Goal: Find contact information: Find contact information

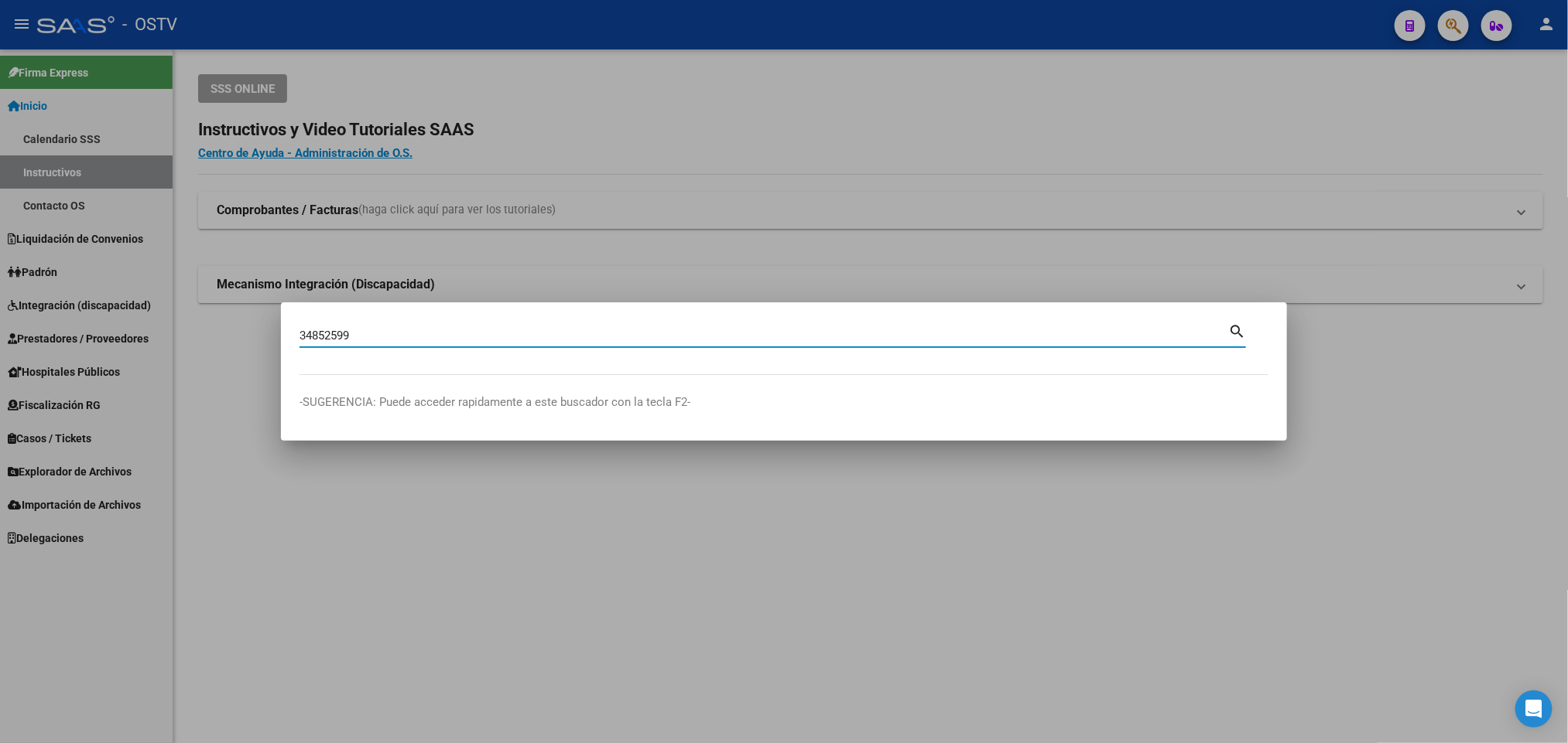
type input "34852599"
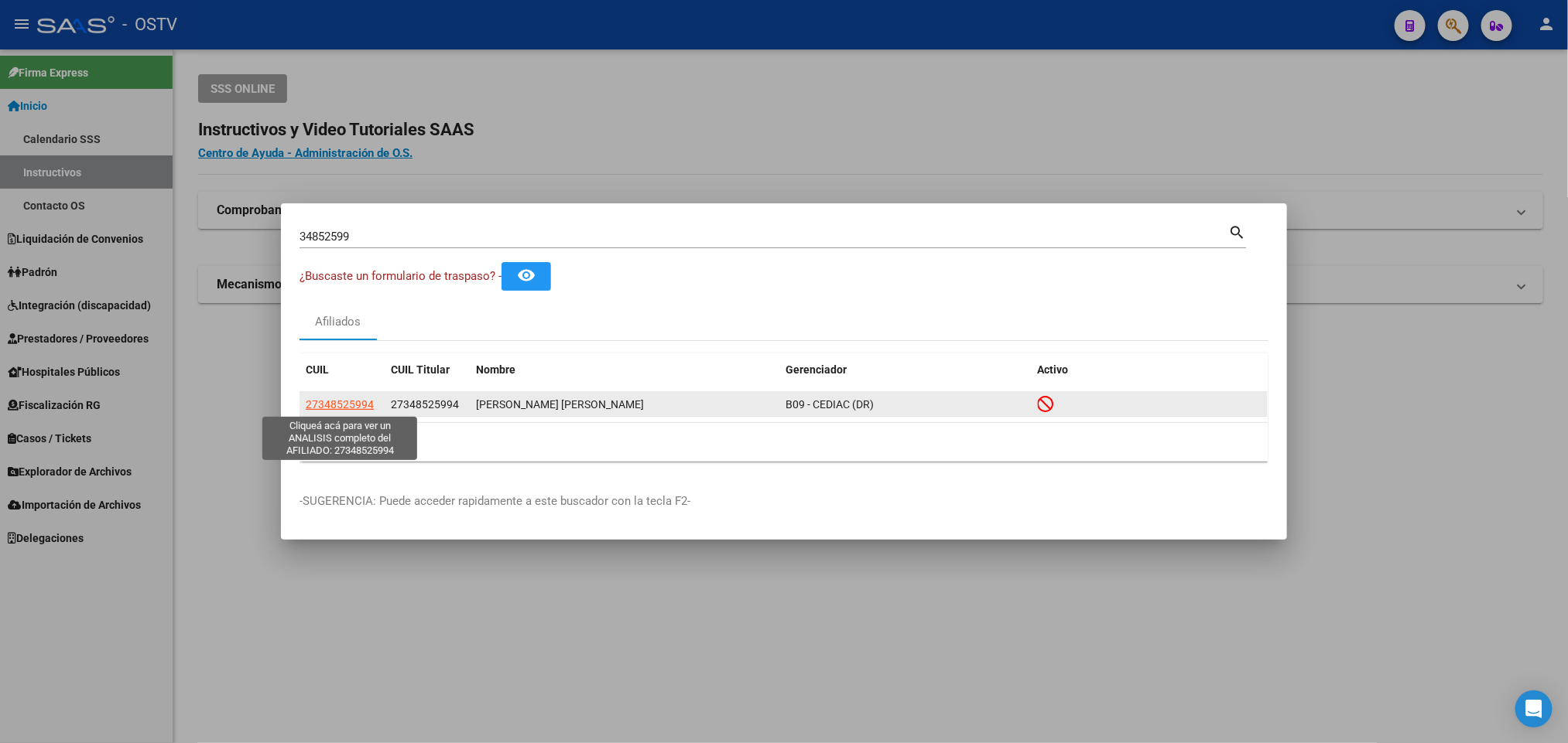
click at [324, 404] on span "27348525994" at bounding box center [340, 404] width 68 height 12
type textarea "27348525994"
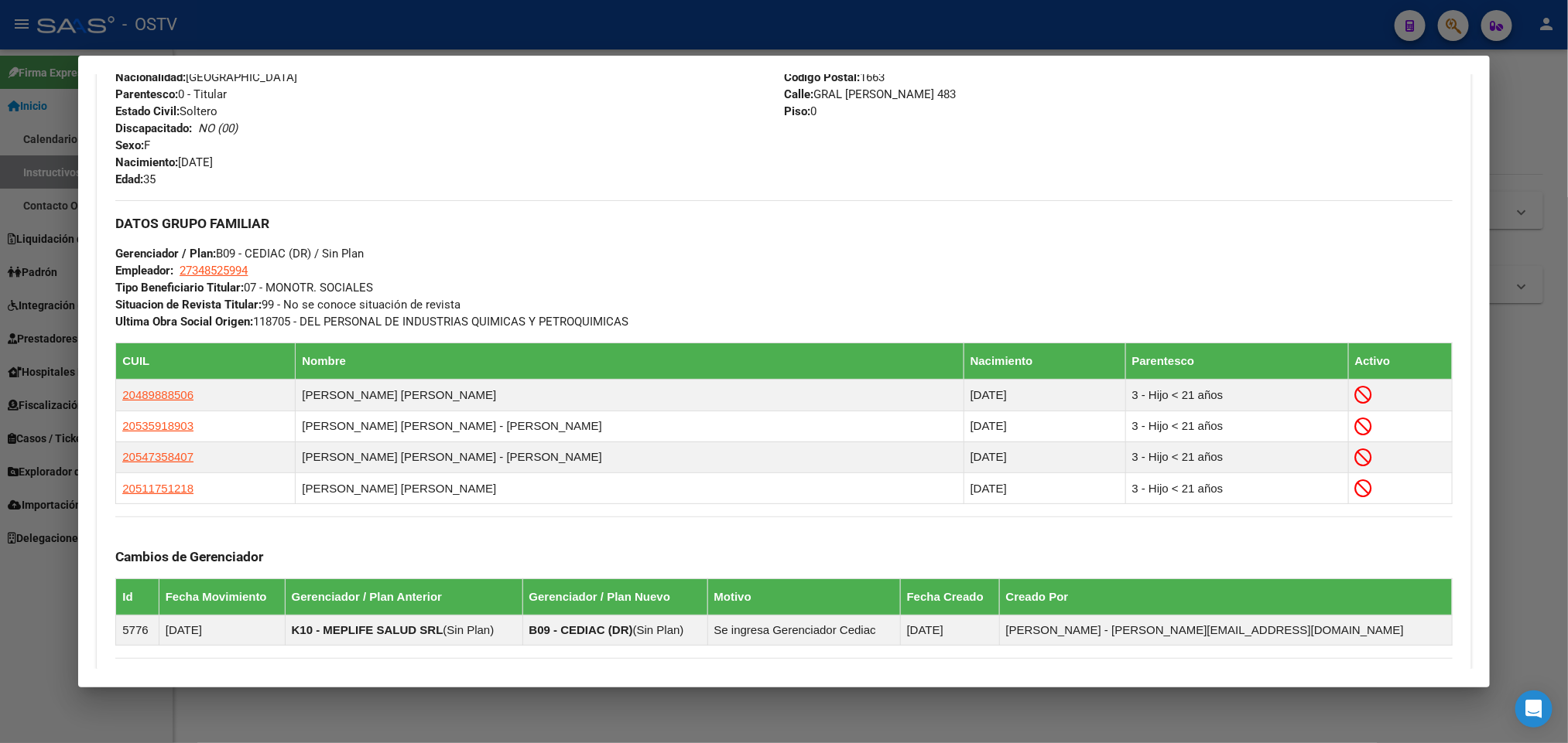
scroll to position [873, 0]
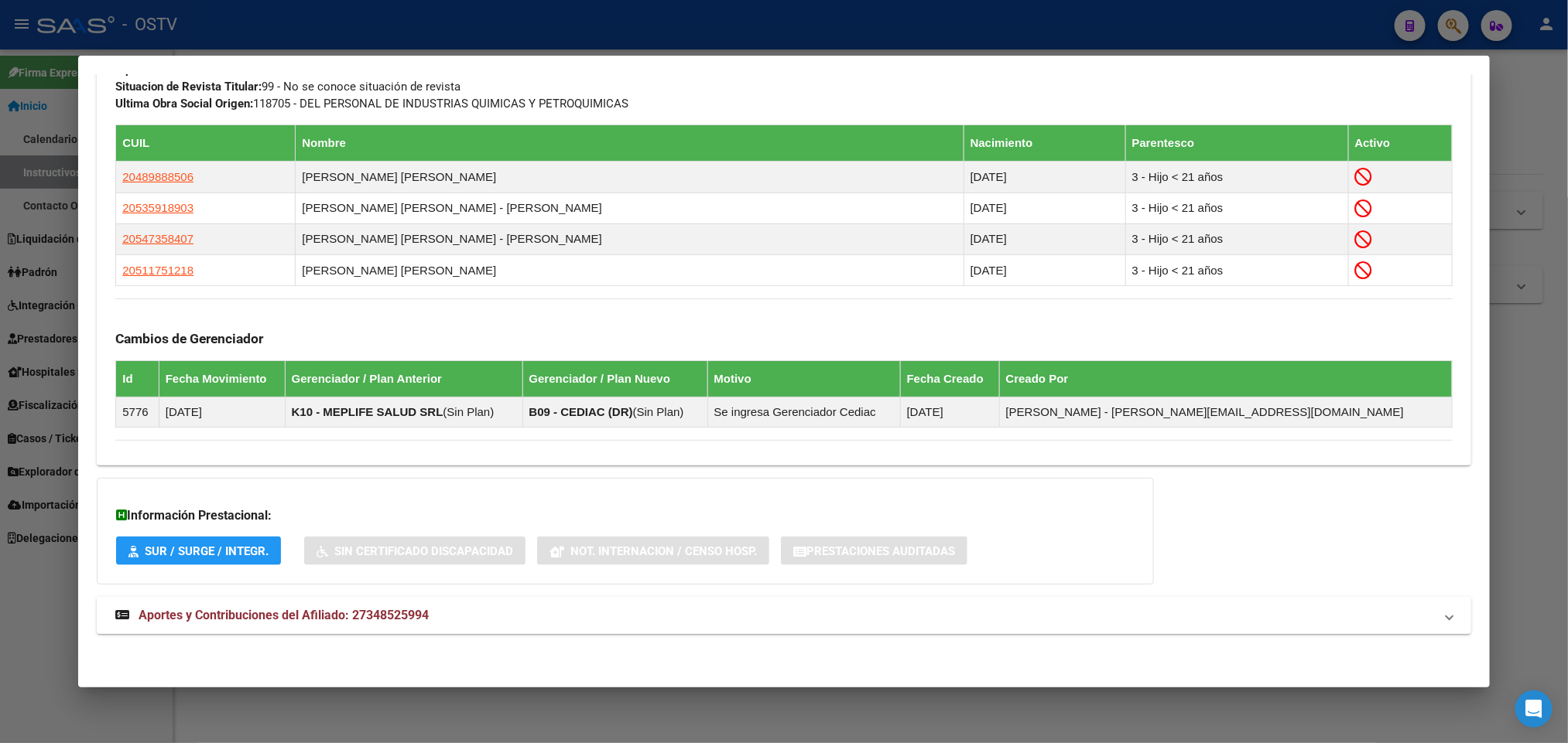
click at [370, 608] on span "Aportes y Contribuciones del Afiliado: 27348525994" at bounding box center [284, 615] width 290 height 15
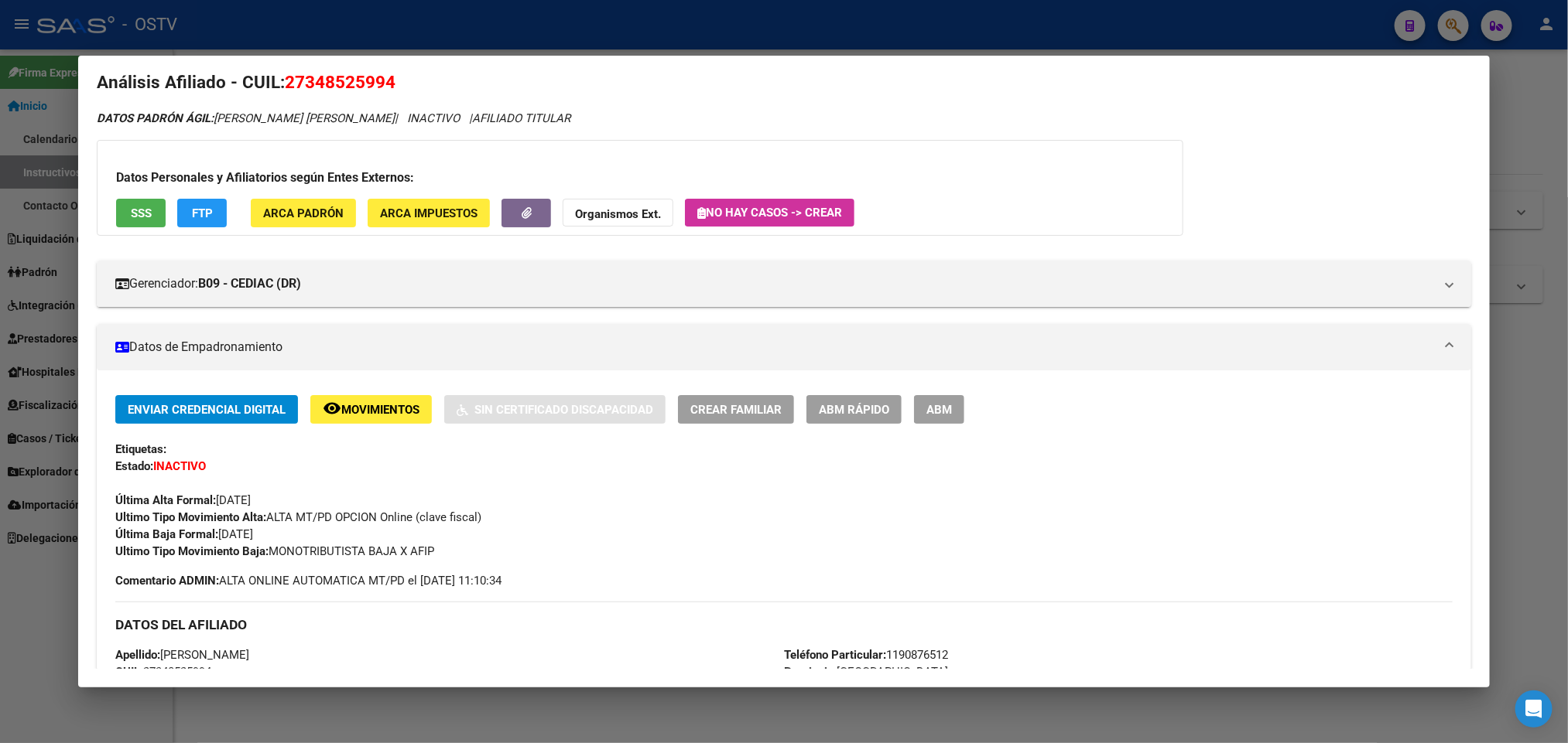
scroll to position [0, 0]
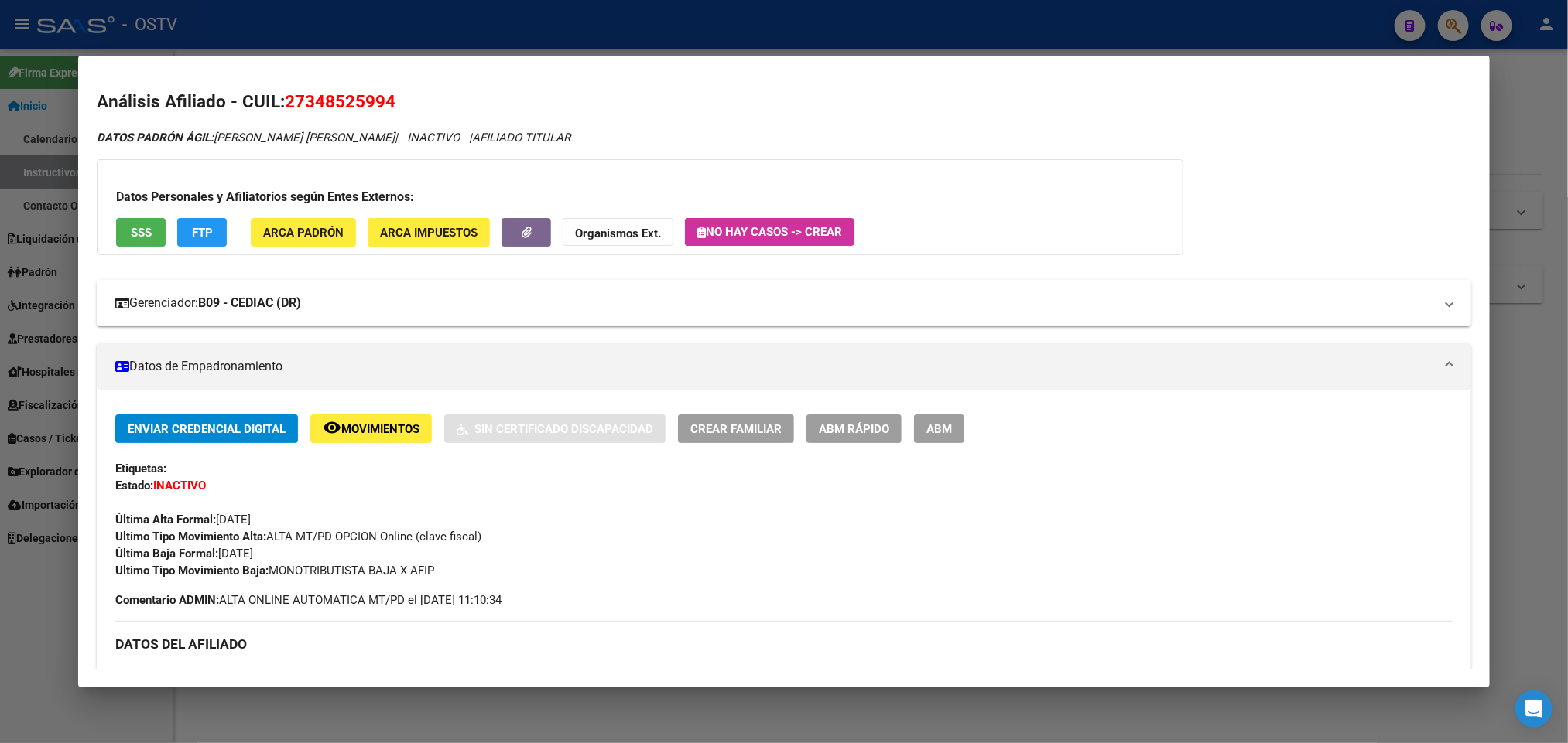
click at [370, 304] on mat-panel-title "Gerenciador: B09 - CEDIAC (DR)" at bounding box center [774, 303] width 1318 height 19
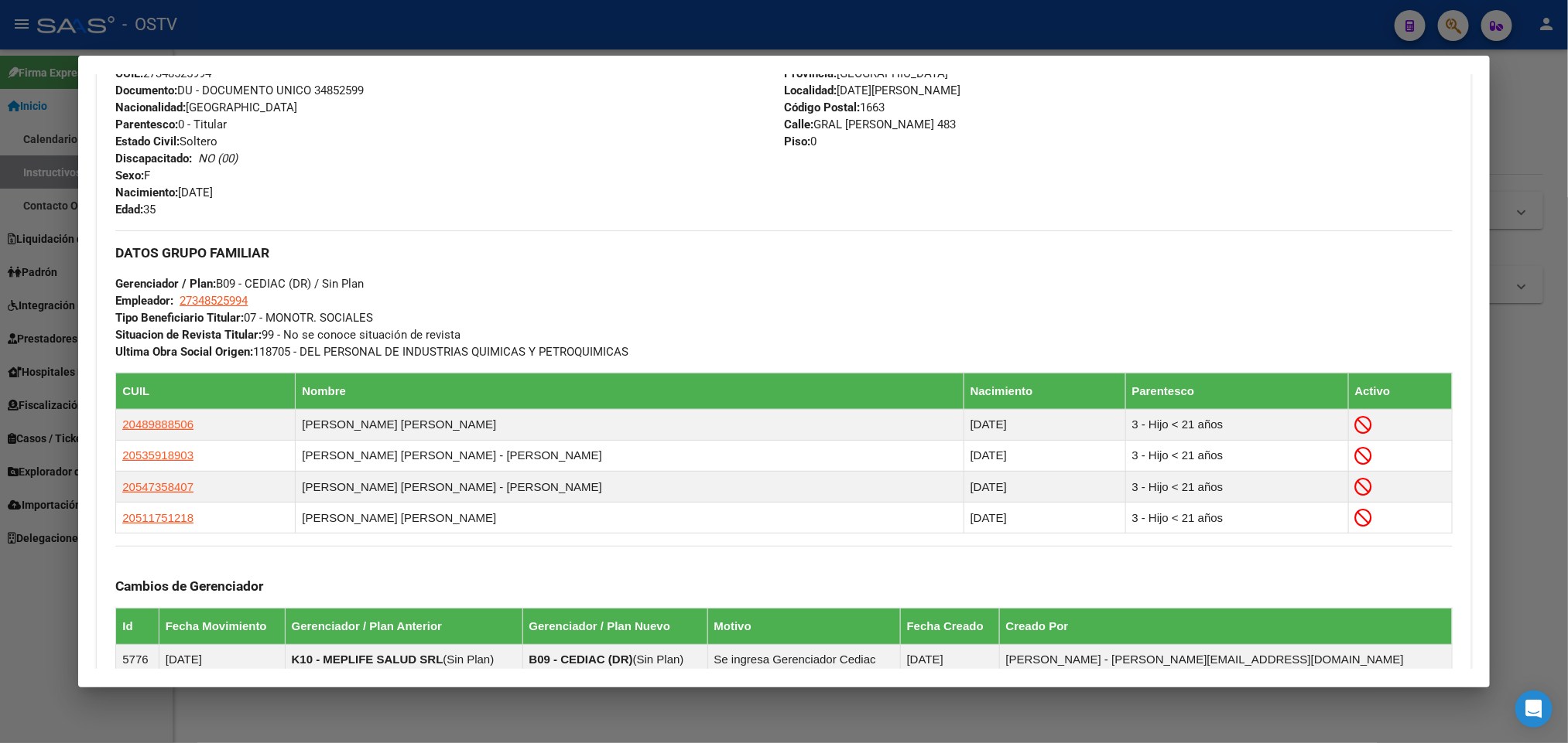
scroll to position [1044, 0]
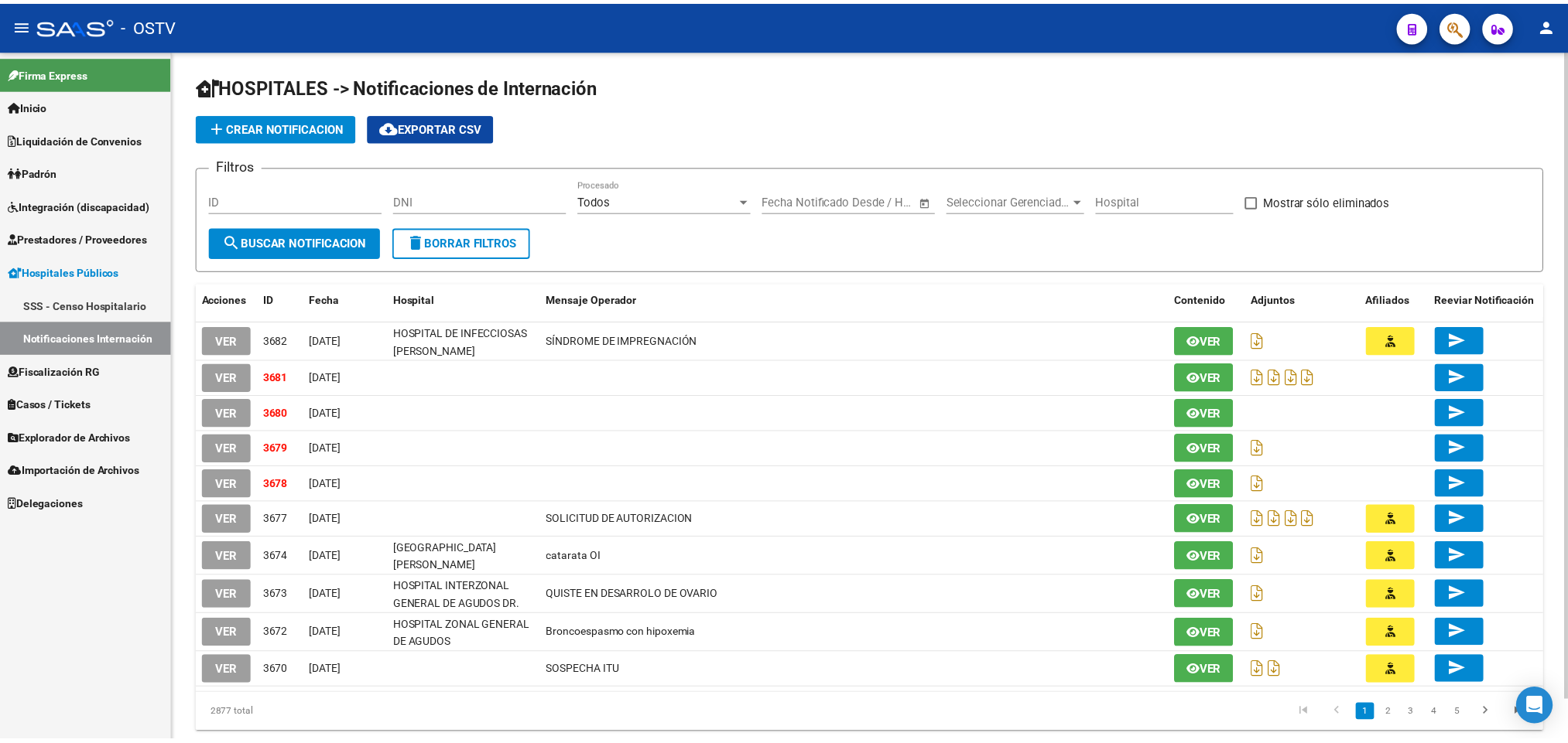
scroll to position [42, 0]
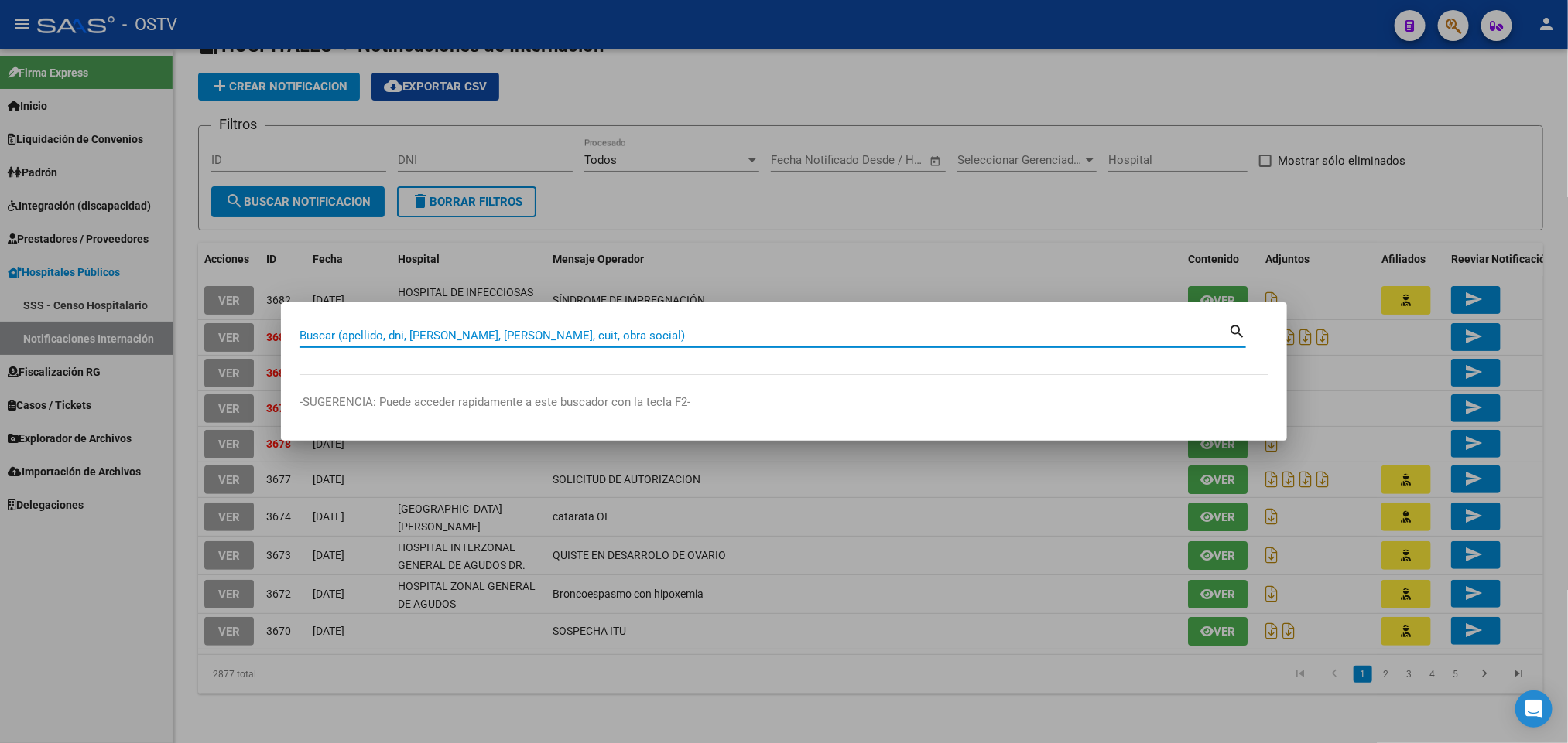
paste input "31142480"
type input "31142480"
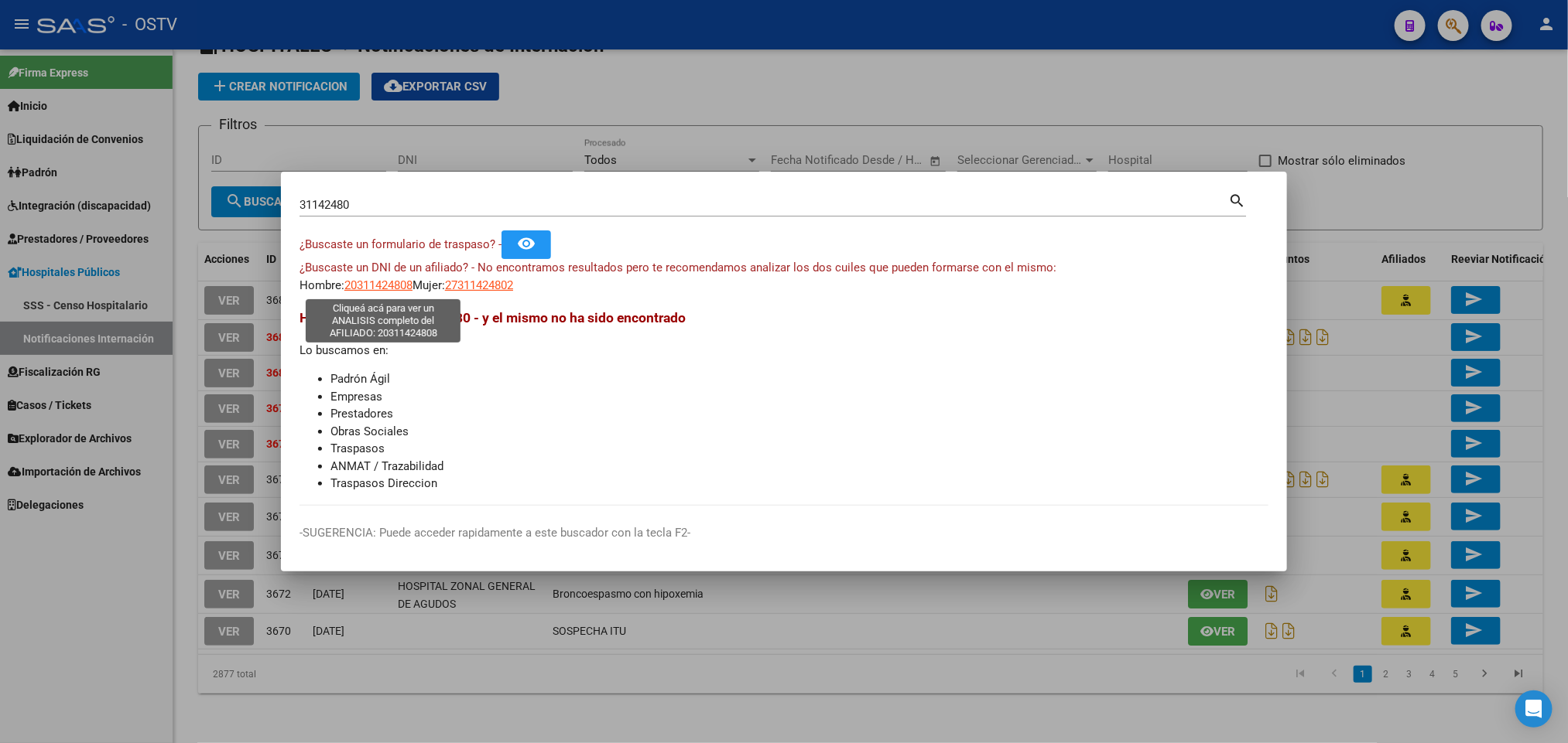
click at [375, 290] on span "20311424808" at bounding box center [378, 285] width 68 height 14
type textarea "20311424808"
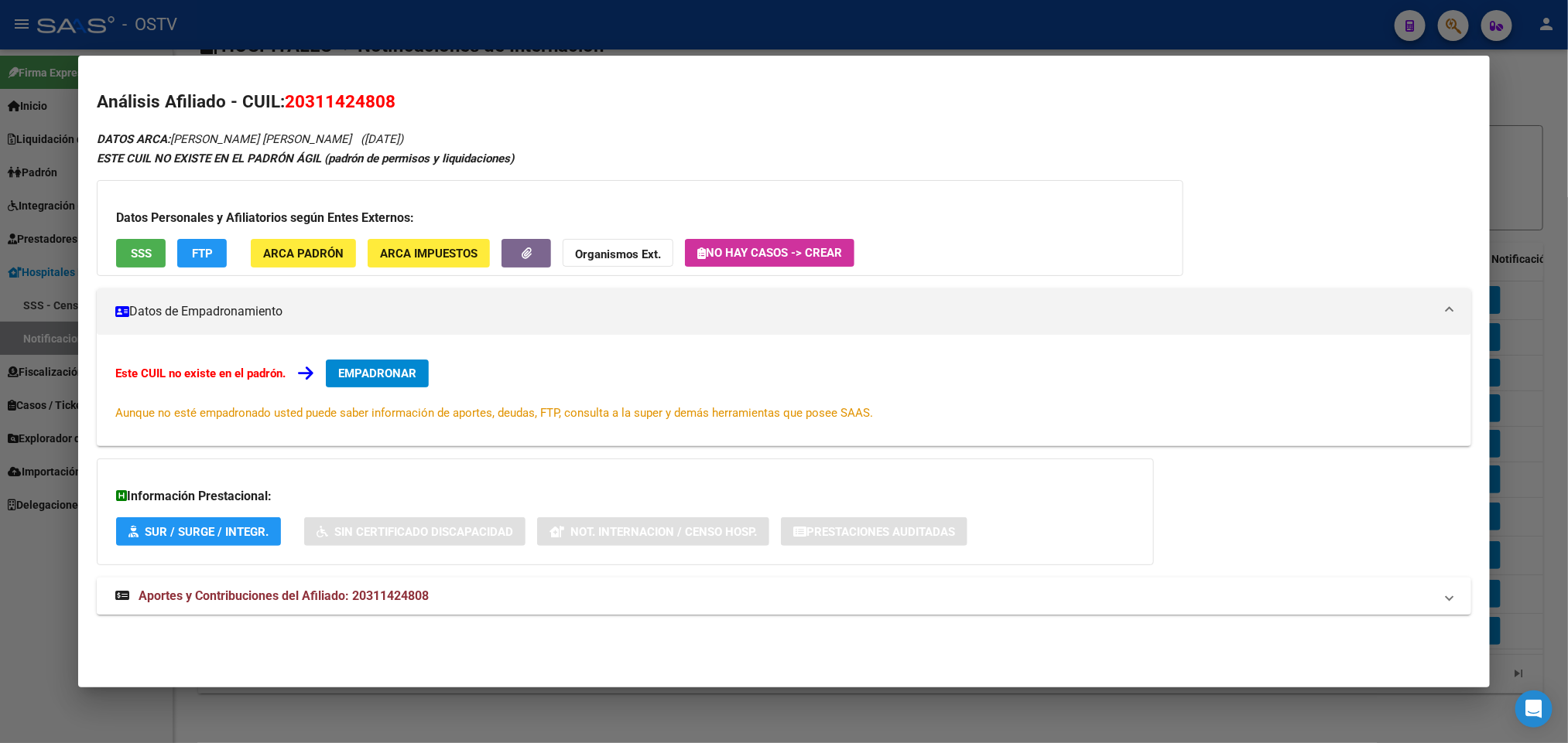
click at [341, 579] on mat-expansion-panel-header "Aportes y Contribuciones del Afiliado: 20311424808" at bounding box center [784, 597] width 1374 height 37
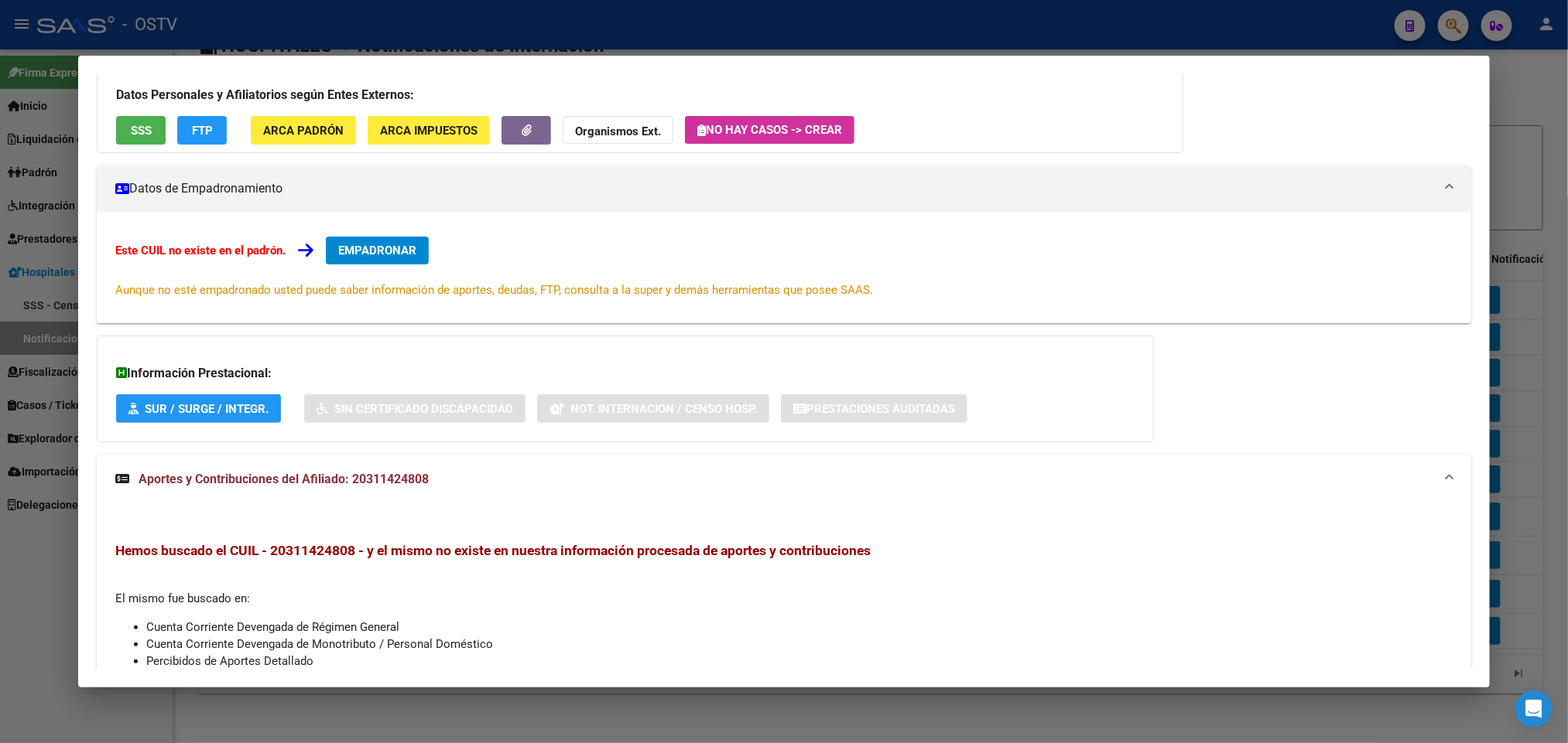
scroll to position [0, 0]
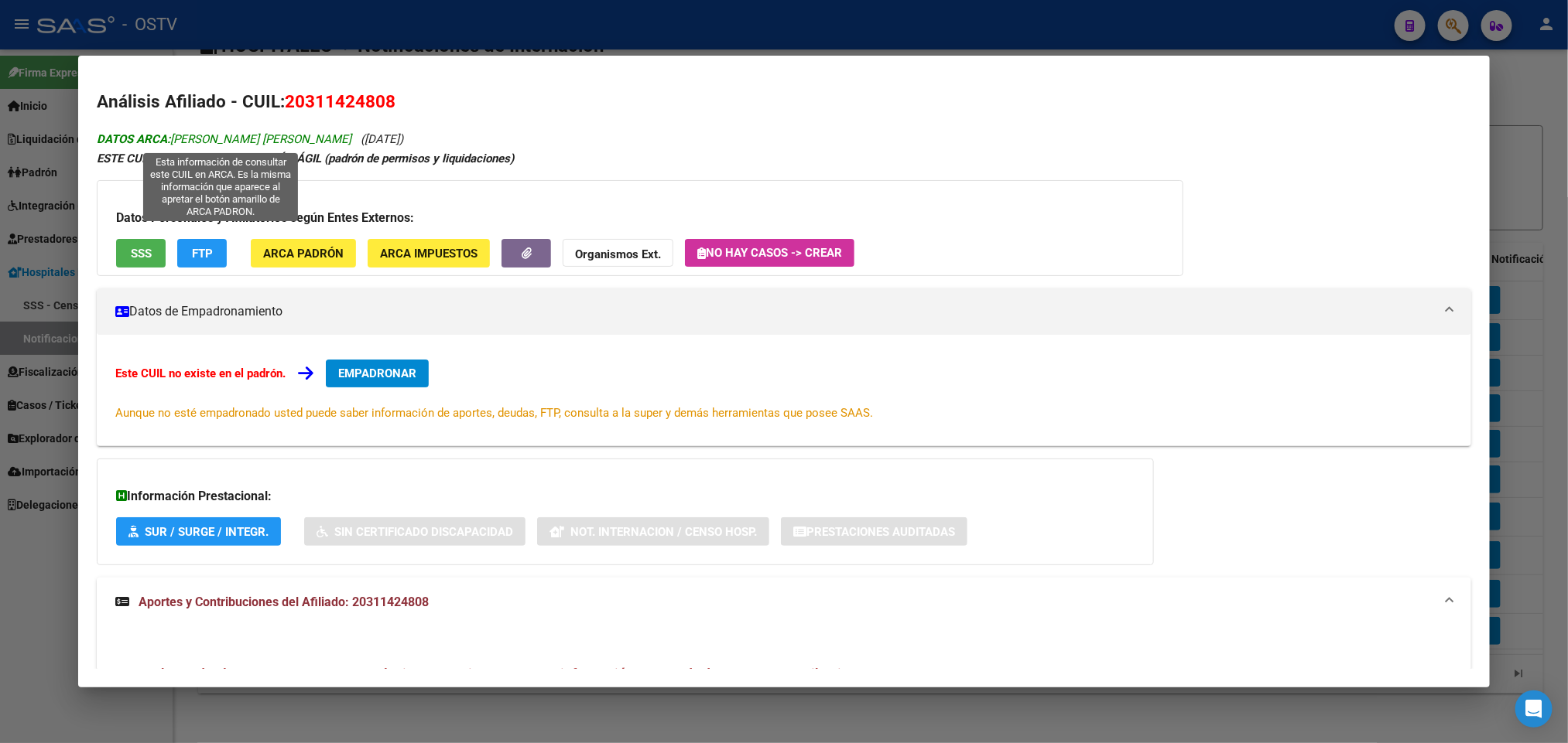
drag, startPoint x: 351, startPoint y: 138, endPoint x: 168, endPoint y: 137, distance: 183.0
click at [168, 137] on span "DATOS ARCA: GARRO SEBASTIAN JOSE CLAUDIO" at bounding box center [224, 139] width 255 height 14
copy span "GARRO SEBASTIAN JOSE CLAUDIO"
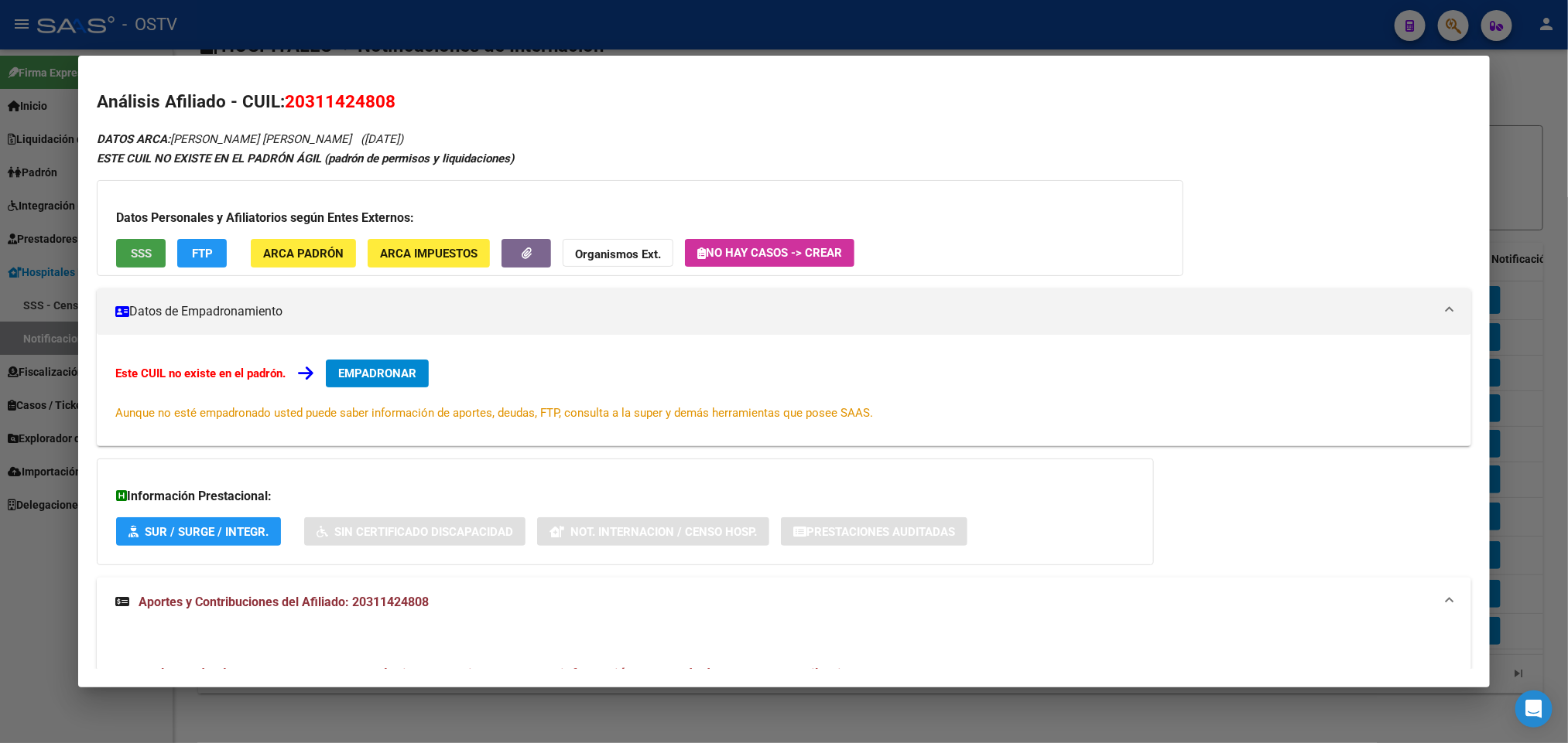
click at [116, 249] on button "SSS" at bounding box center [140, 253] width 49 height 29
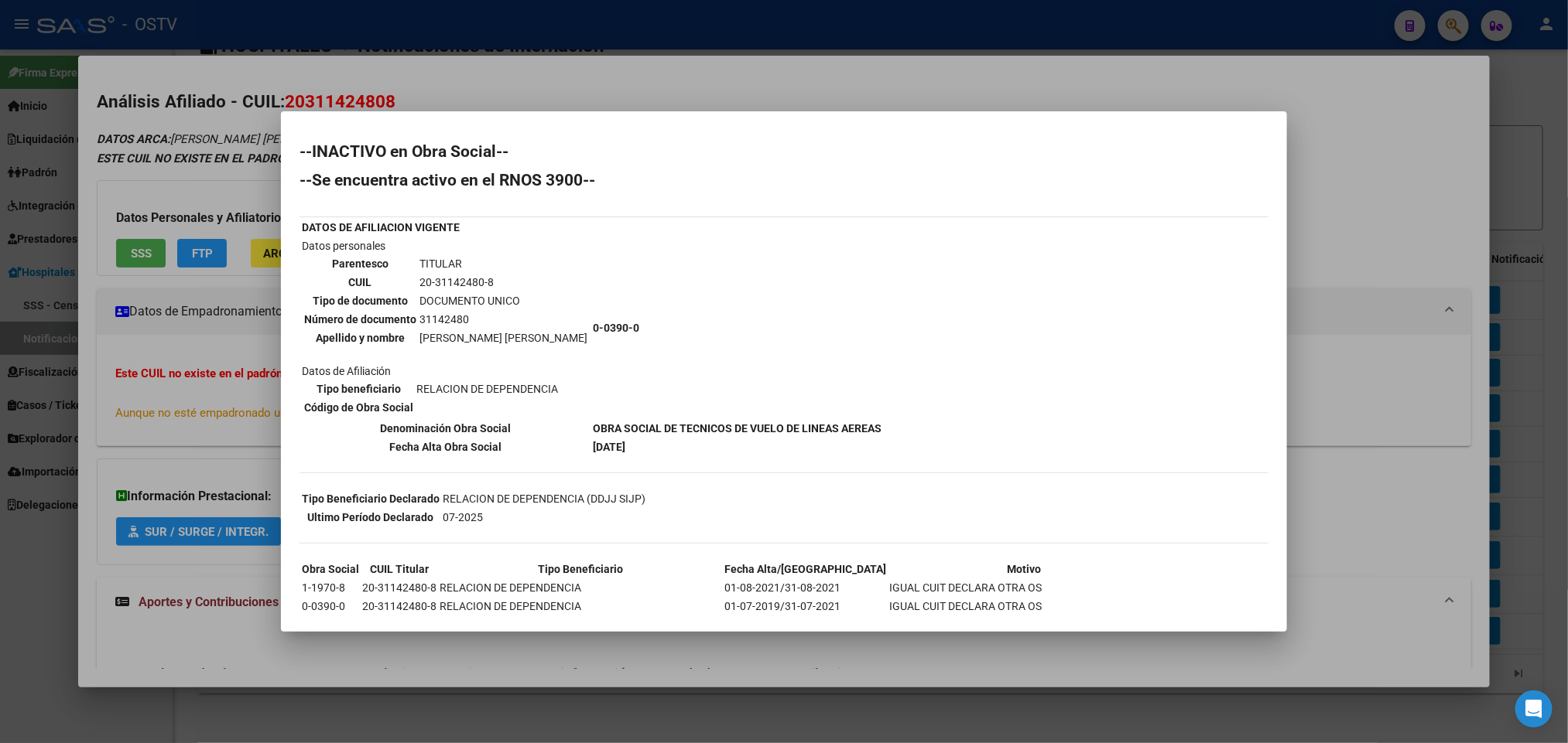
click at [474, 110] on div at bounding box center [784, 371] width 1568 height 743
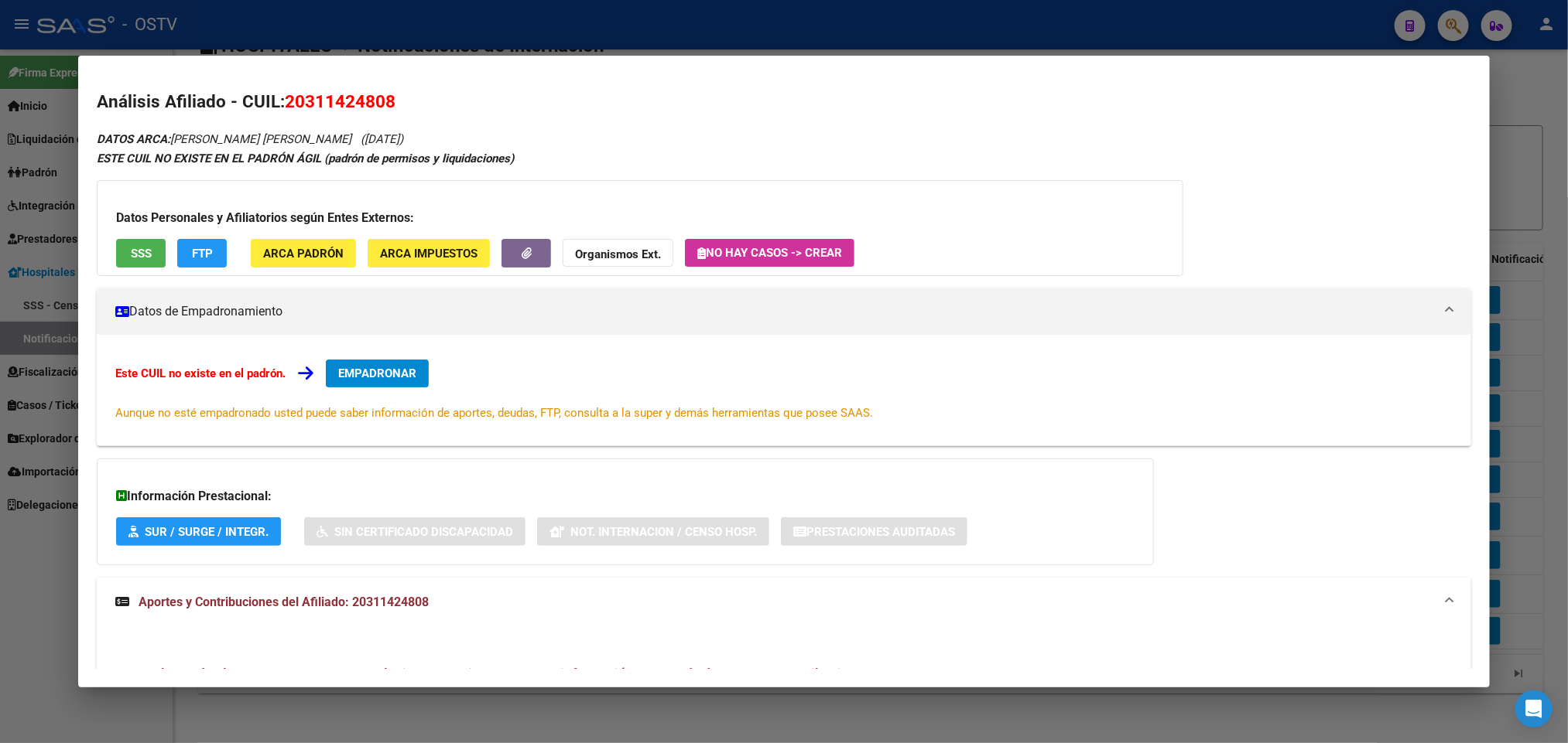
click at [442, 21] on div at bounding box center [784, 371] width 1568 height 743
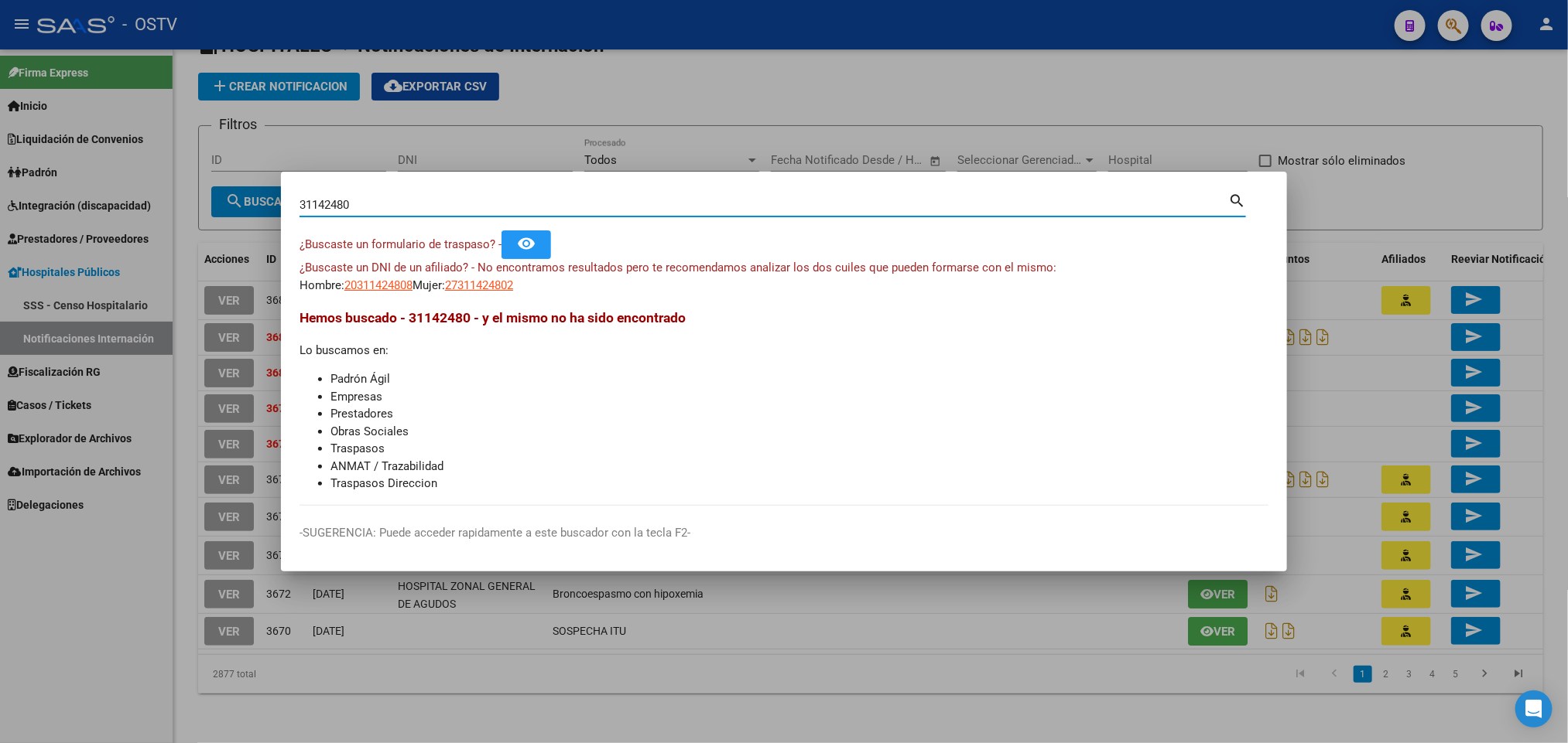
drag, startPoint x: 362, startPoint y: 202, endPoint x: 0, endPoint y: 349, distance: 390.7
click at [0, 346] on div "31142480 Buscar (apellido, dni, cuil, nro traspaso, cuit, obra social) search ¿…" at bounding box center [784, 371] width 1568 height 743
paste input "445 426"
type input "31445426"
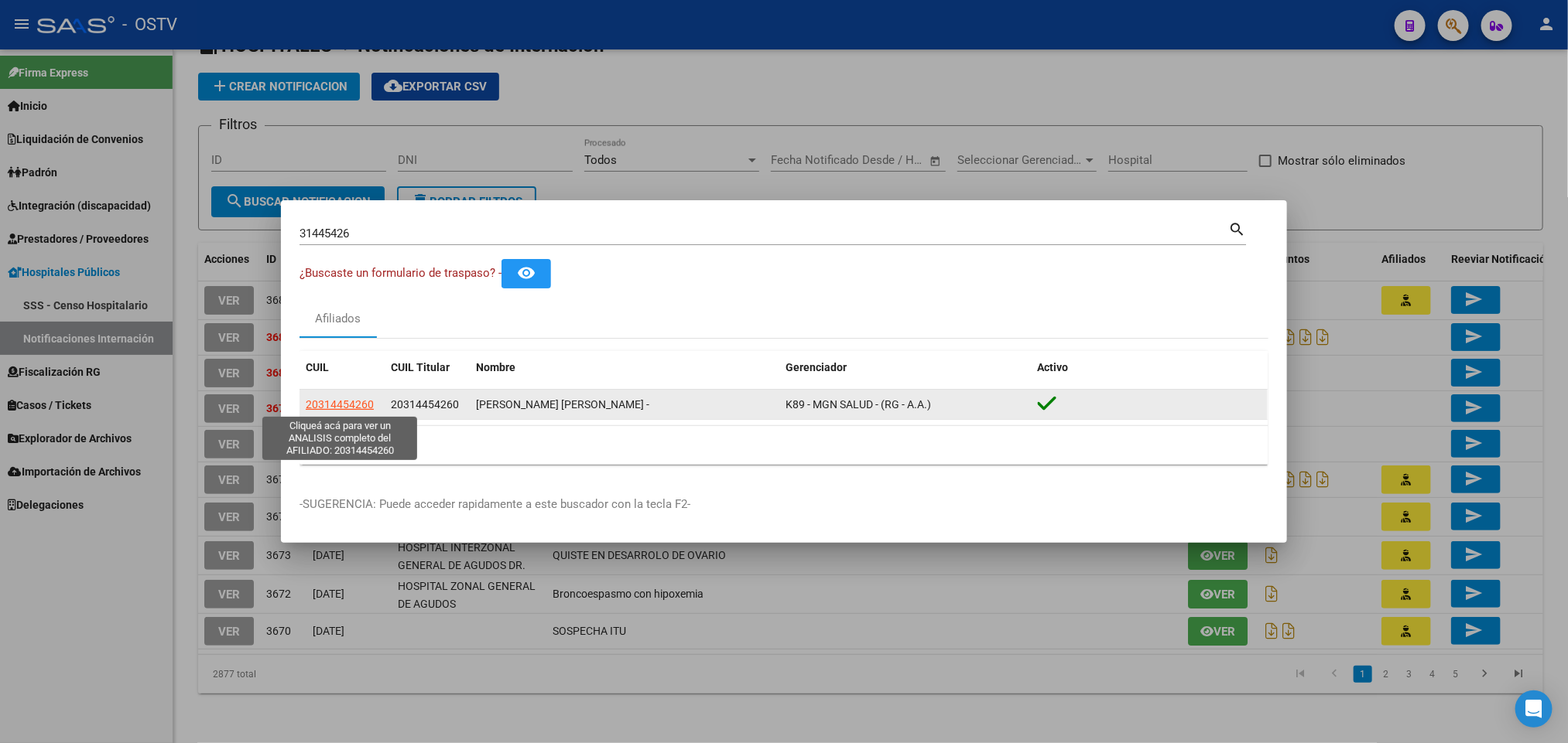
click at [347, 402] on span "20314454260" at bounding box center [340, 404] width 68 height 12
type textarea "20314454260"
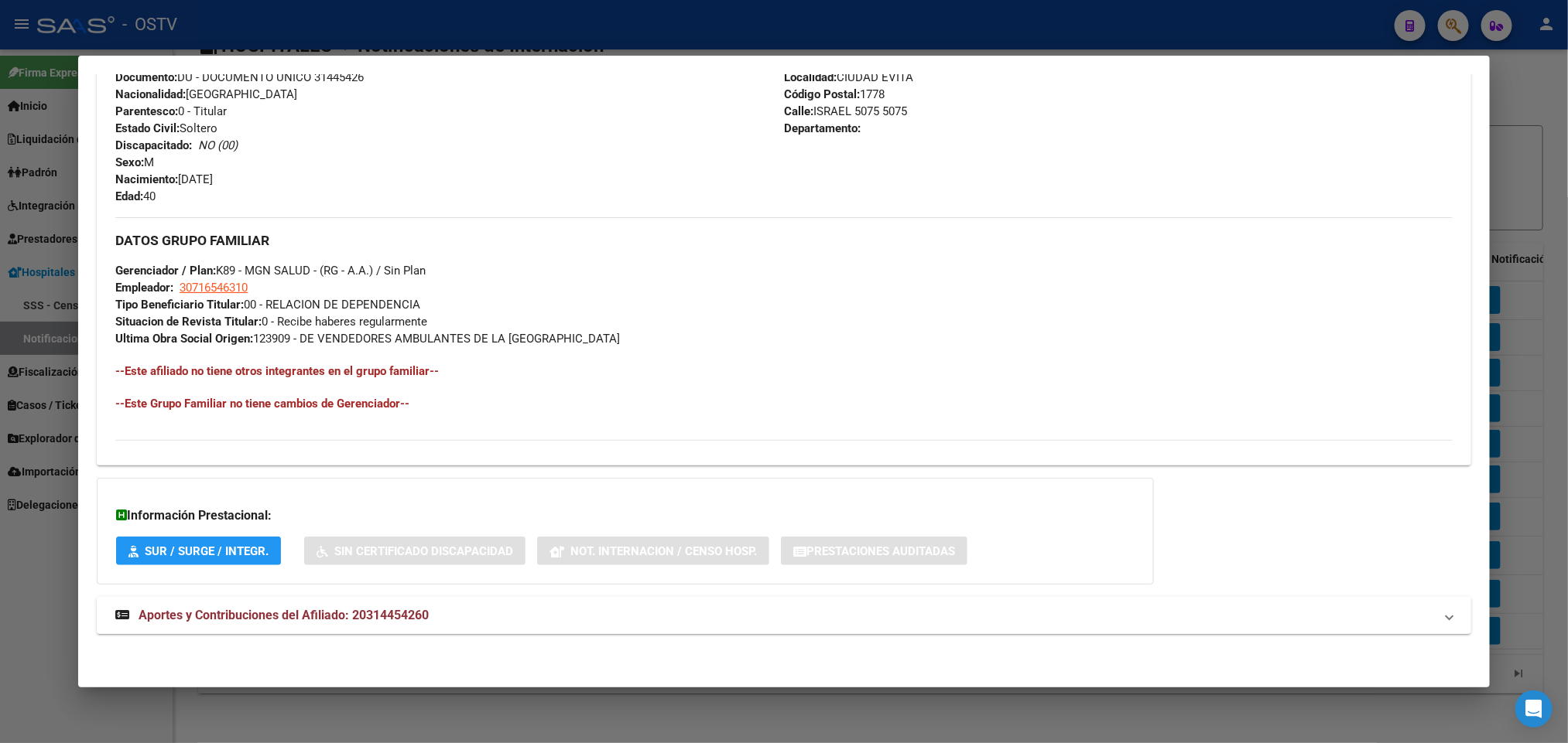
click at [372, 629] on mat-expansion-panel-header "Aportes y Contribuciones del Afiliado: 20314454260" at bounding box center [784, 616] width 1374 height 37
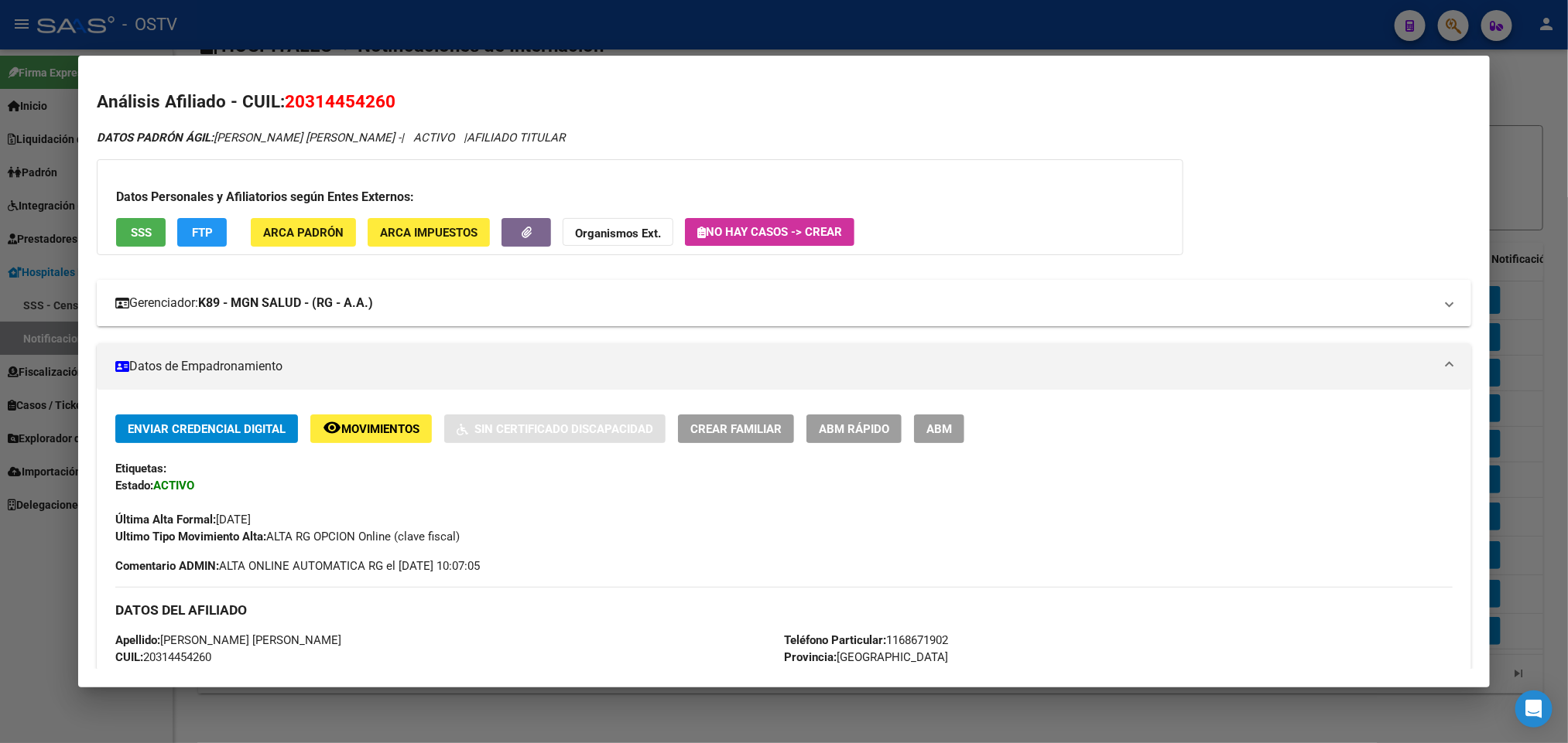
click at [316, 309] on strong "K89 - MGN SALUD - (RG - A.A.)" at bounding box center [285, 303] width 175 height 19
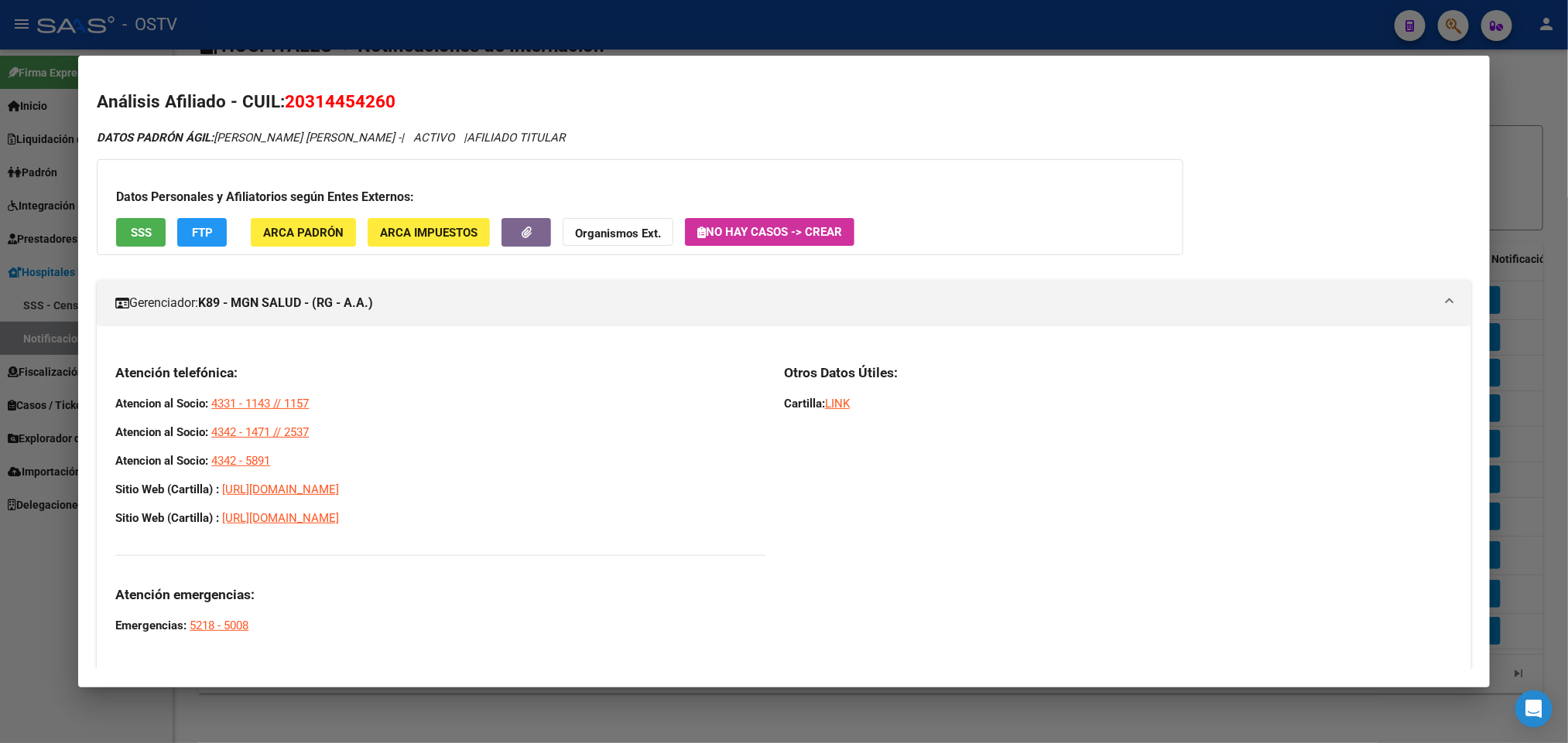
drag, startPoint x: 375, startPoint y: 486, endPoint x: 111, endPoint y: 388, distance: 281.6
click at [116, 388] on div "Atención telefónica: Atencion al Socio: 4331 - 1143 // 1157 Atencion al Socio: …" at bounding box center [440, 500] width 650 height 270
copy div "Atencion al Socio: 4331 - 1143 // 1157 Atencion al Socio: 4342 - 1471 // 2537 A…"
